Goal: Communication & Community: Answer question/provide support

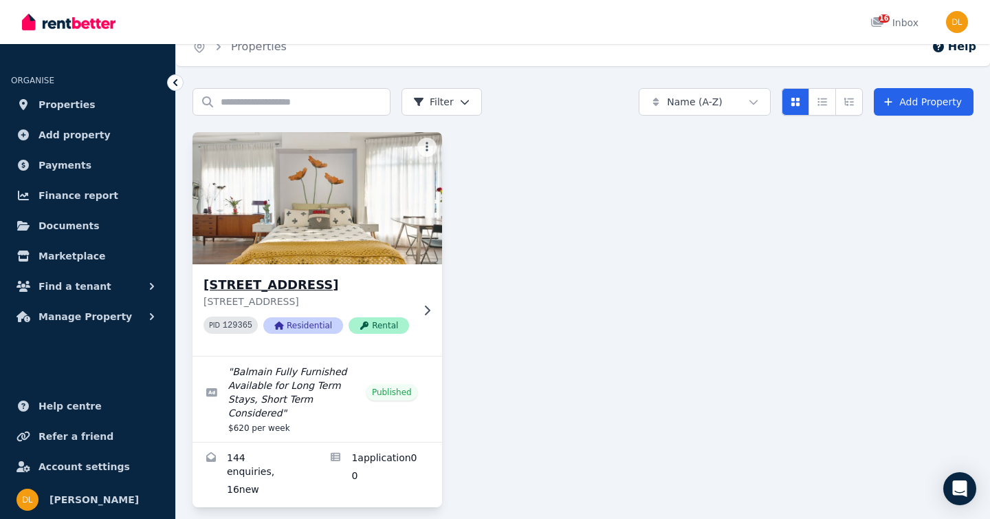
scroll to position [16, 0]
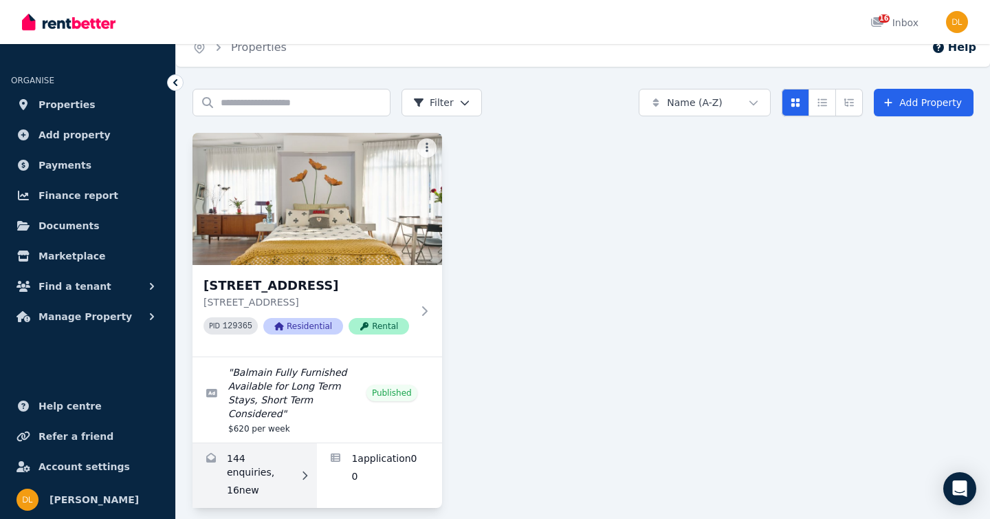
click at [251, 477] on link "Enquiries for 1/1 Birchgrove Rd, Balmain" at bounding box center [255, 475] width 124 height 65
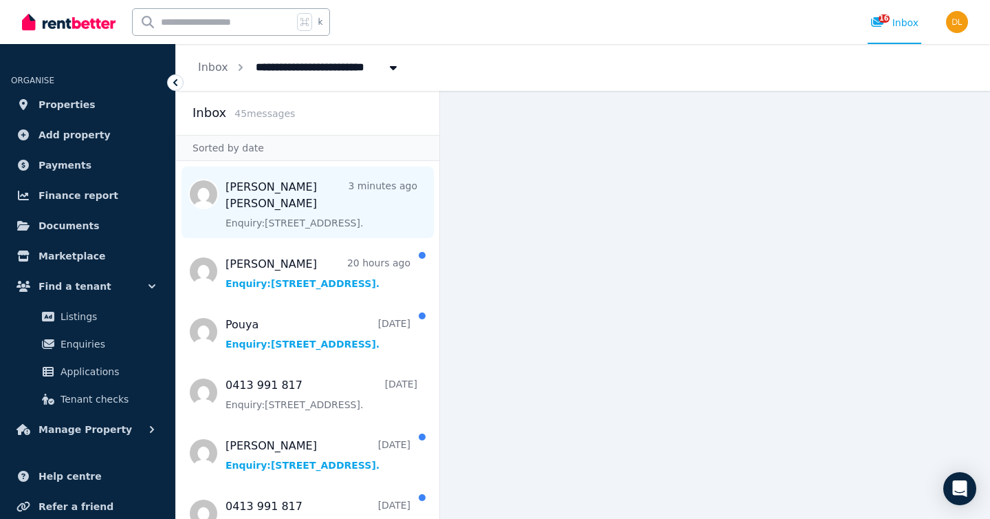
click at [334, 210] on span "Message list" at bounding box center [307, 202] width 263 height 72
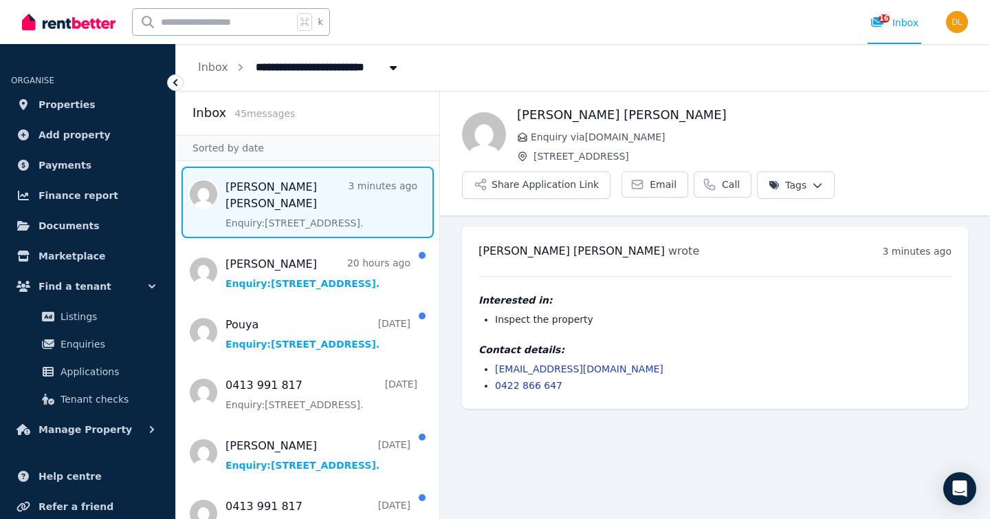
click at [529, 368] on link "[EMAIL_ADDRESS][DOMAIN_NAME]" at bounding box center [579, 368] width 168 height 11
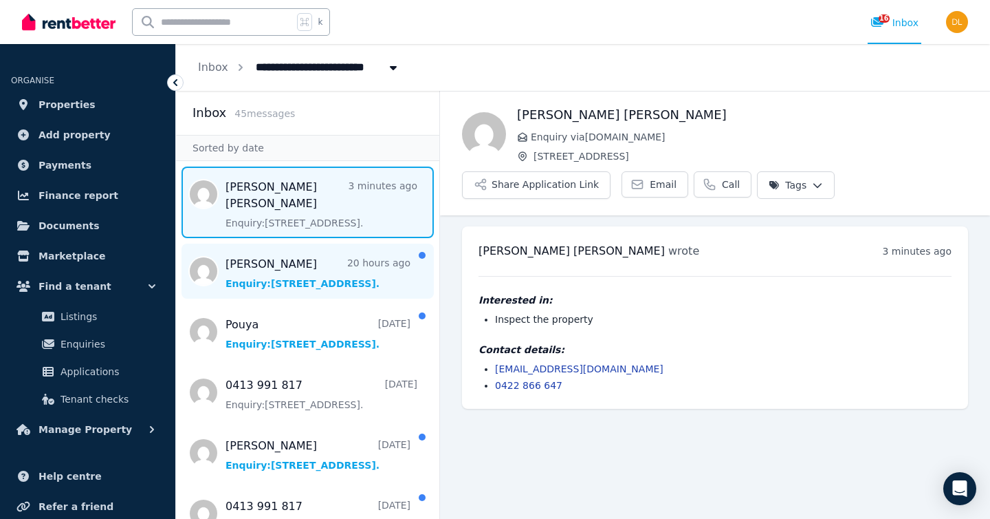
click at [307, 274] on span "Message list" at bounding box center [307, 270] width 263 height 55
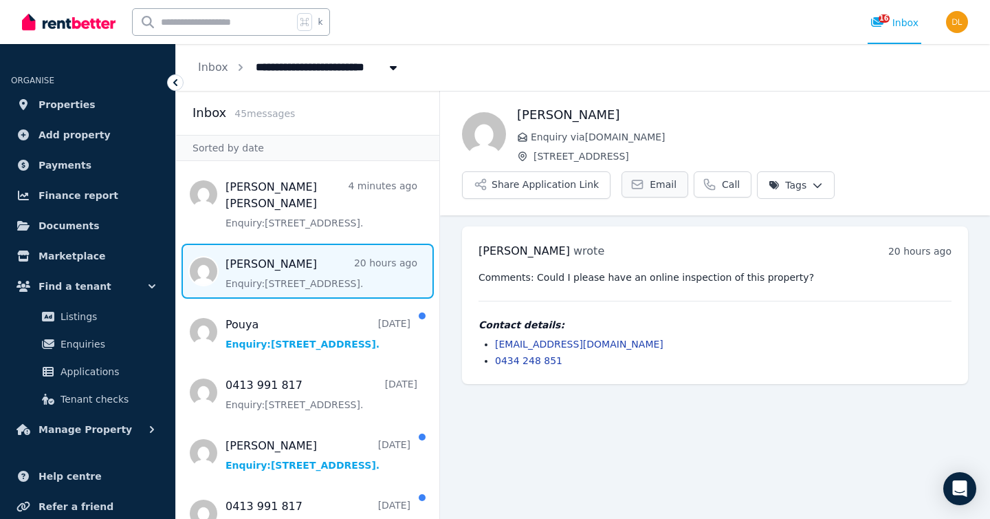
click at [650, 179] on span "Email" at bounding box center [663, 184] width 27 height 14
click at [343, 325] on span "Message list" at bounding box center [307, 331] width 263 height 55
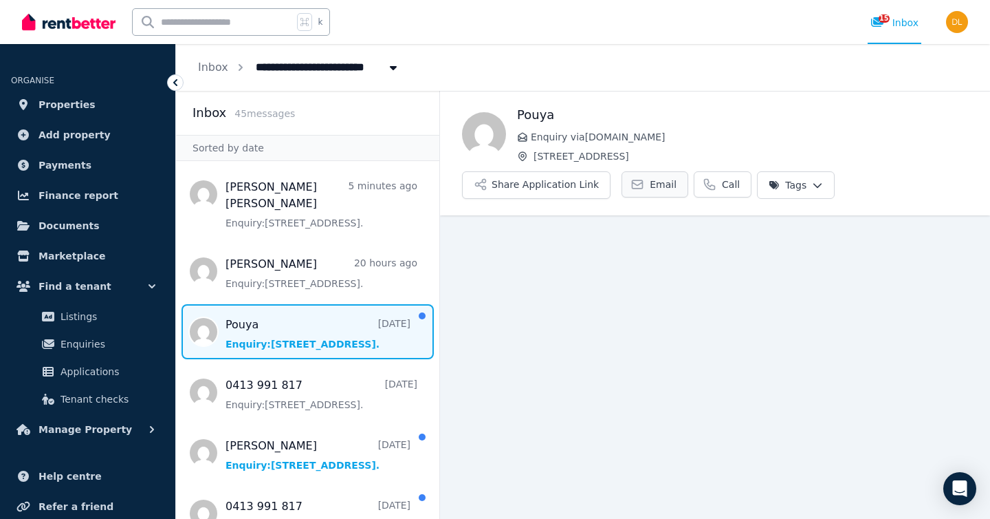
click at [662, 191] on link "Email" at bounding box center [655, 184] width 67 height 26
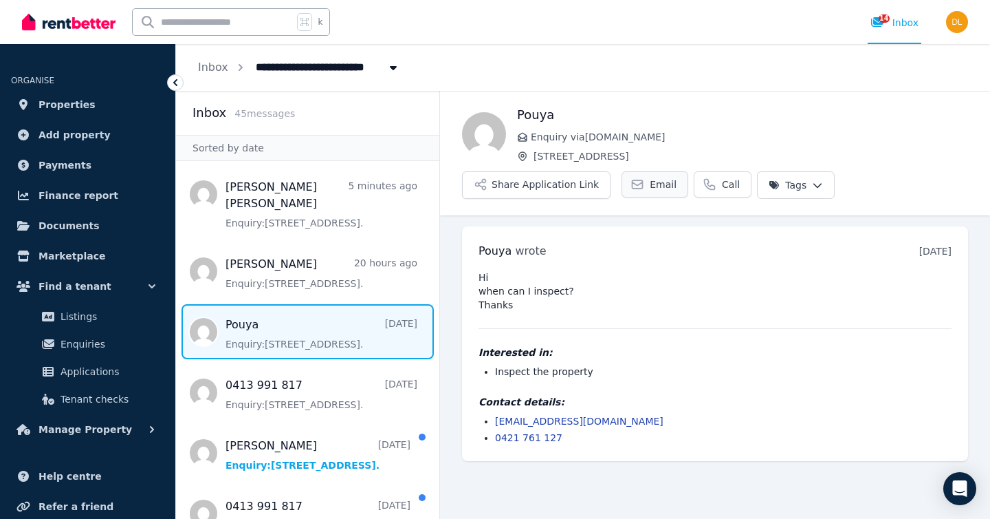
click at [333, 374] on span "Message list" at bounding box center [307, 391] width 263 height 55
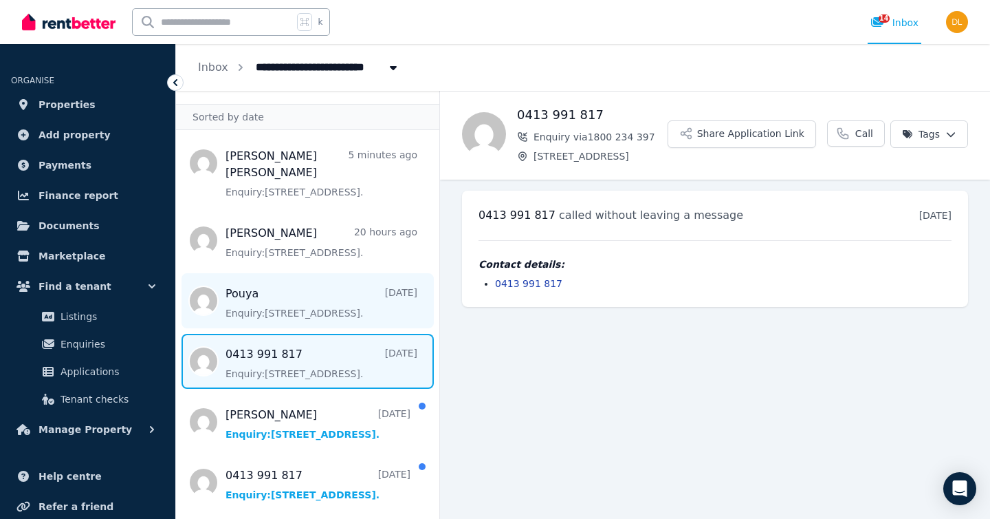
scroll to position [43, 0]
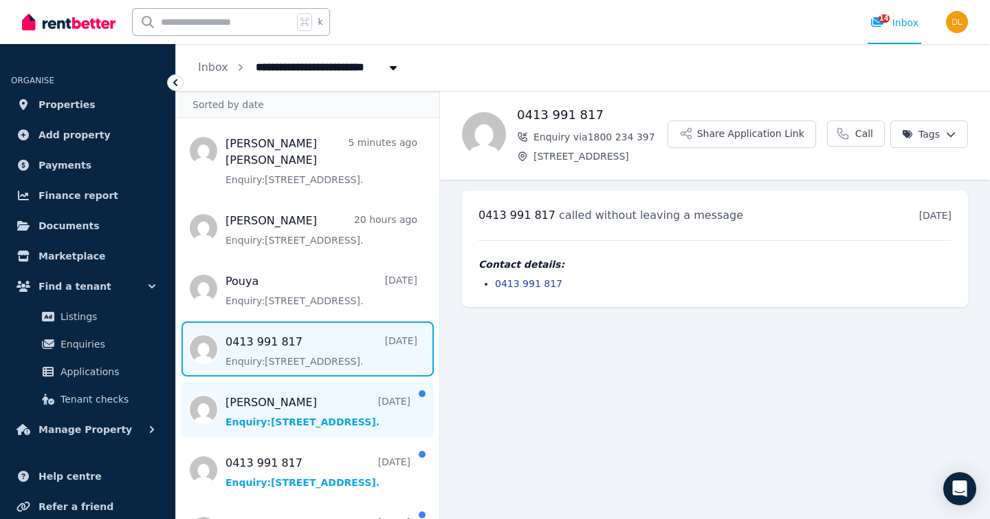
click at [275, 405] on span "Message list" at bounding box center [307, 409] width 263 height 55
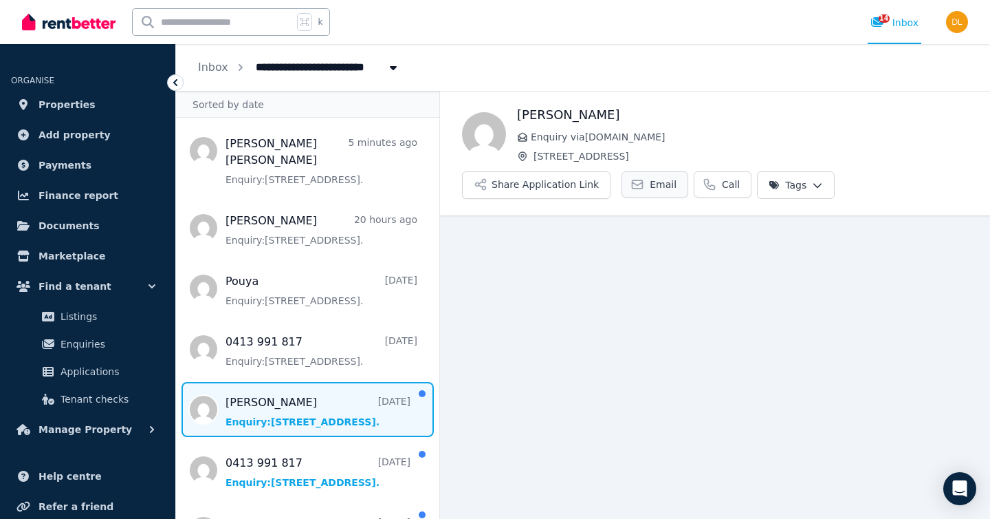
click at [650, 189] on span "Email" at bounding box center [663, 184] width 27 height 14
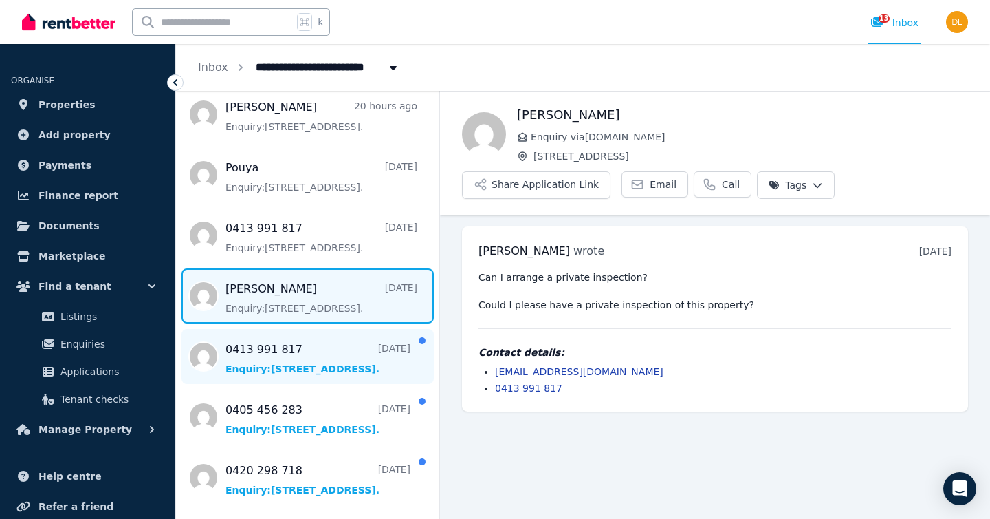
scroll to position [158, 0]
click at [387, 331] on span "Message list" at bounding box center [307, 354] width 263 height 55
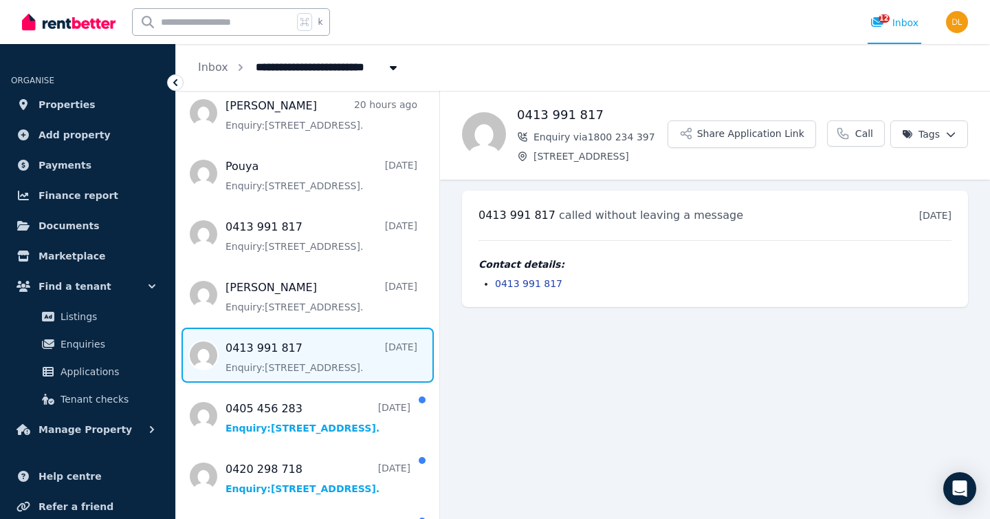
scroll to position [195, 0]
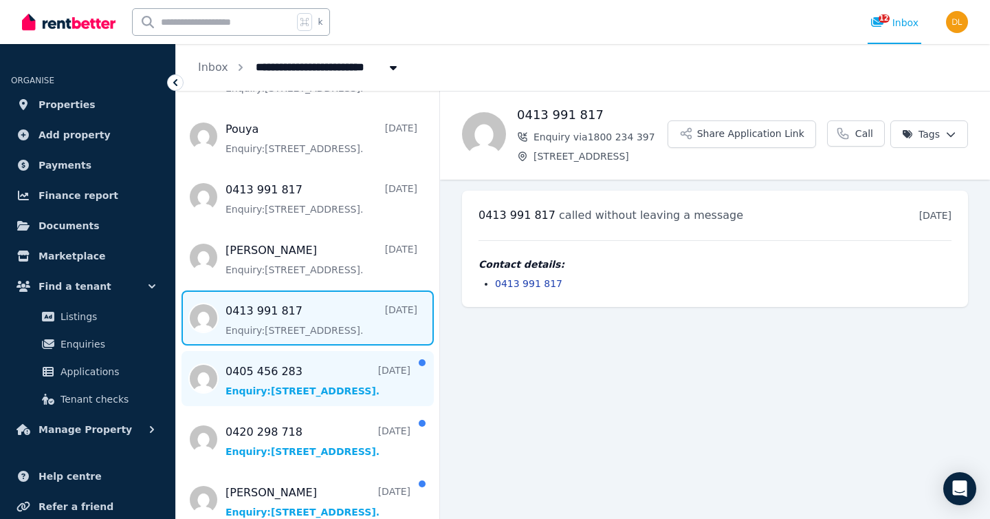
click at [357, 358] on span "Message list" at bounding box center [307, 378] width 263 height 55
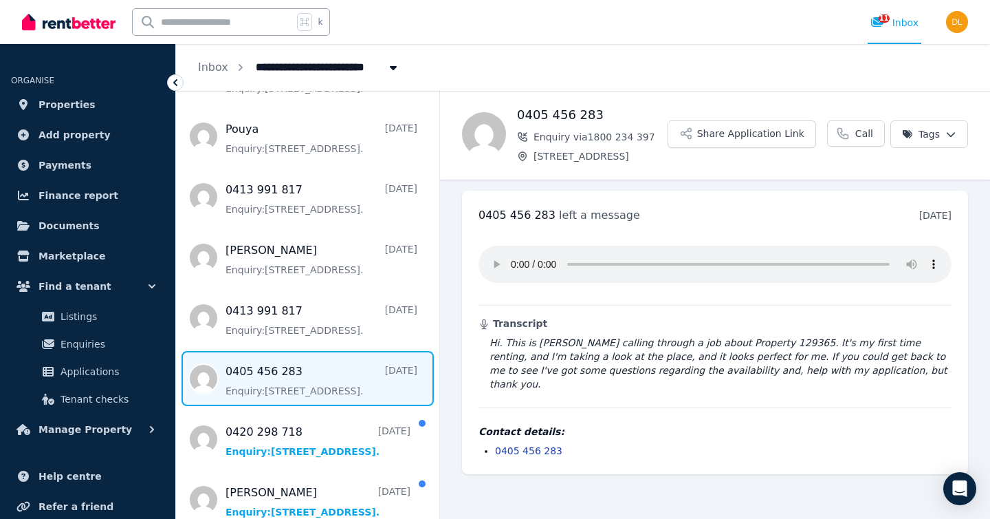
click at [312, 351] on span "Message list" at bounding box center [307, 378] width 263 height 55
